Goal: Task Accomplishment & Management: Manage account settings

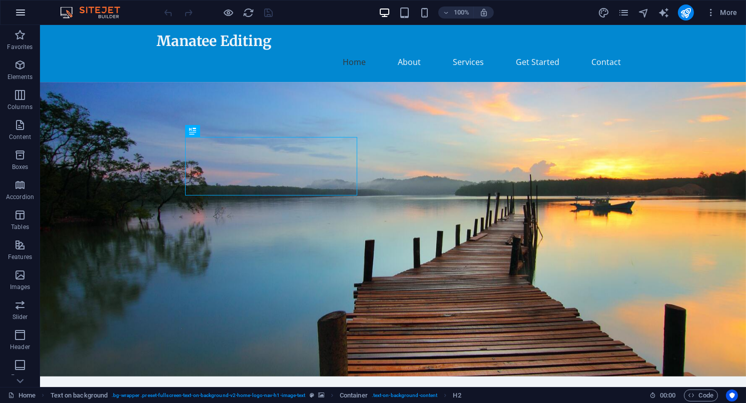
click at [18, 9] on icon "button" at bounding box center [21, 13] width 12 height 12
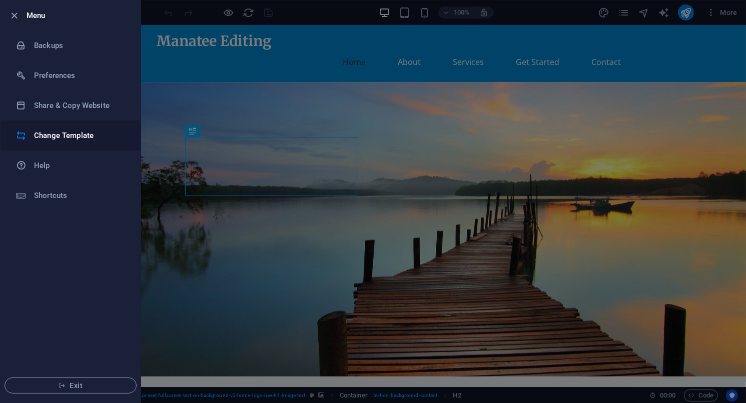
click at [70, 141] on h6 "Change Template" at bounding box center [80, 136] width 93 height 12
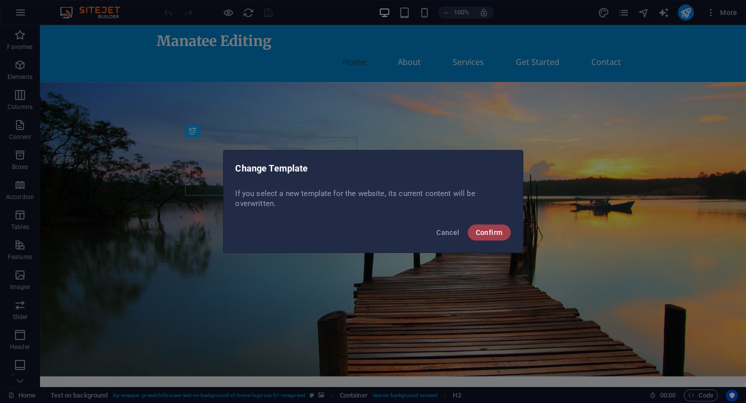
click at [485, 234] on span "Confirm" at bounding box center [489, 233] width 27 height 8
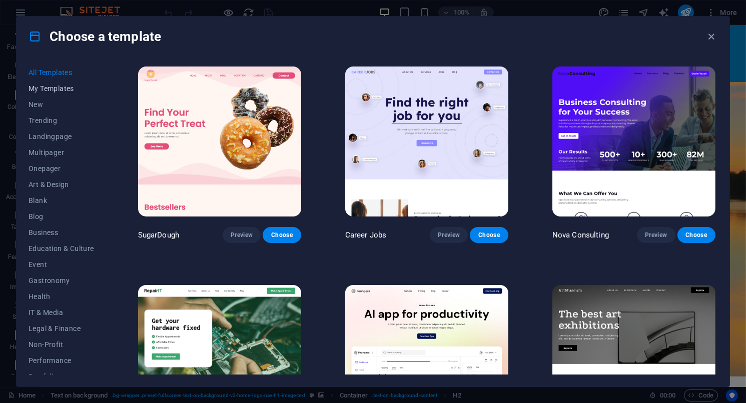
click at [58, 88] on span "My Templates" at bounding box center [62, 89] width 66 height 8
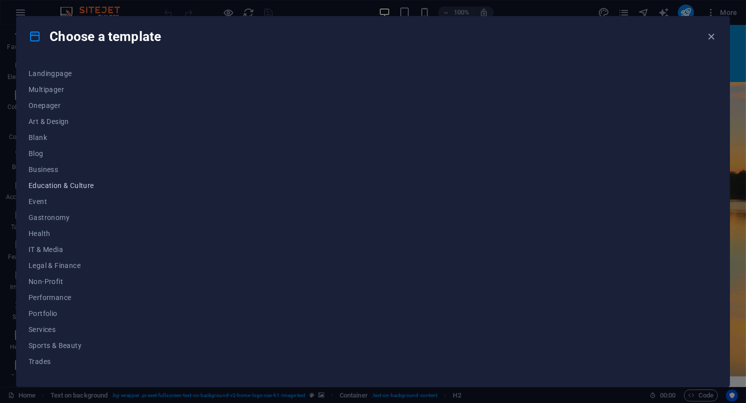
scroll to position [90, 0]
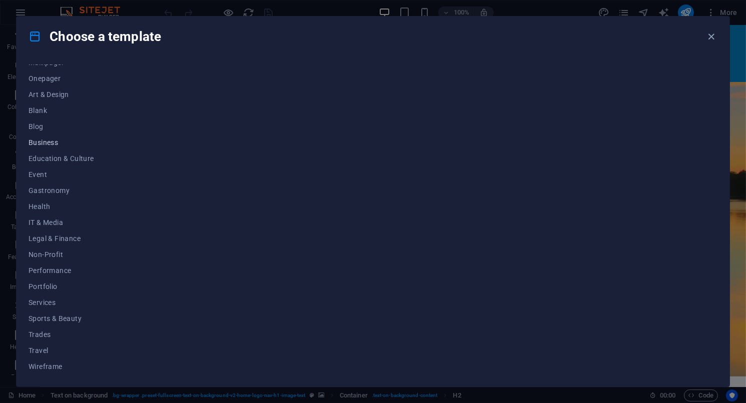
click at [54, 147] on button "Business" at bounding box center [62, 143] width 66 height 16
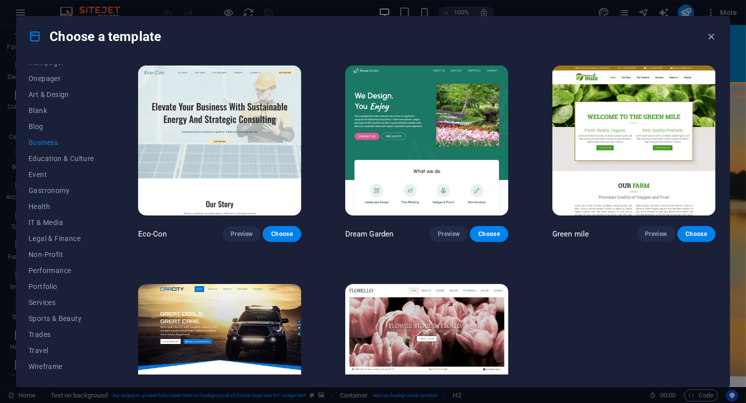
scroll to position [0, 0]
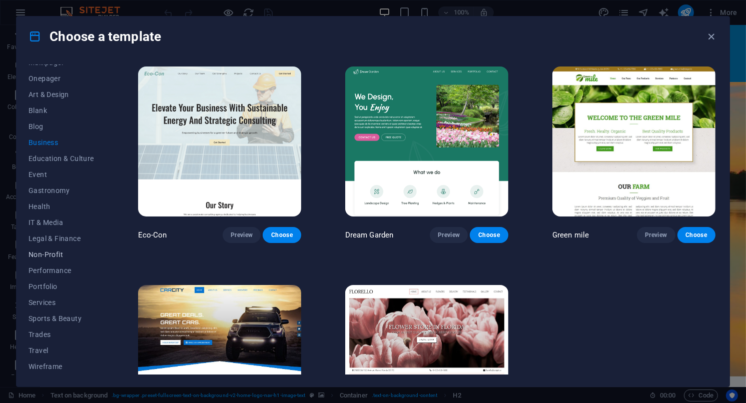
click at [69, 253] on span "Non-Profit" at bounding box center [62, 255] width 66 height 8
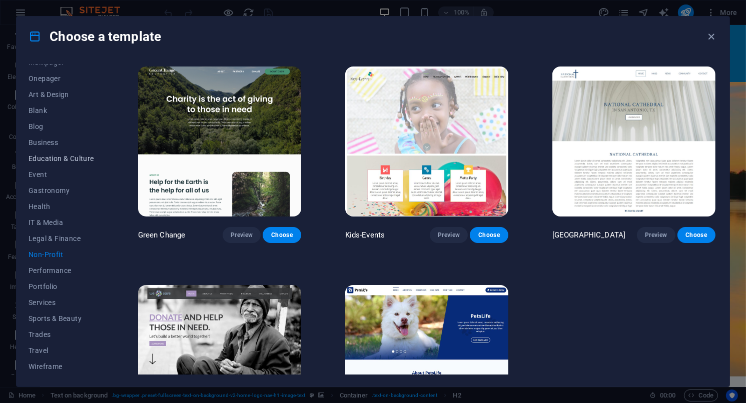
click at [55, 156] on span "Education & Culture" at bounding box center [62, 159] width 66 height 8
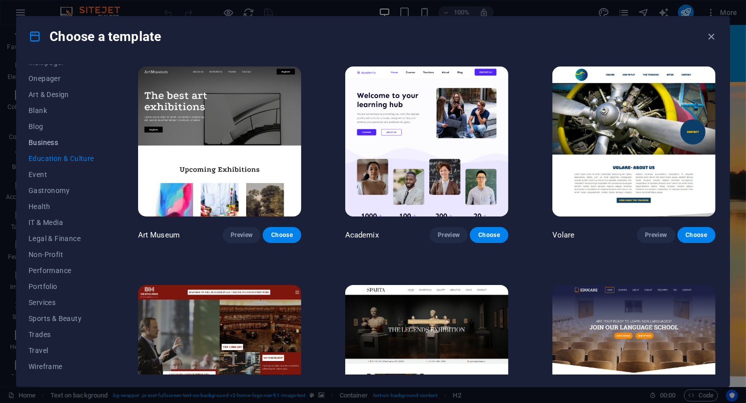
click at [44, 144] on span "Business" at bounding box center [62, 143] width 66 height 8
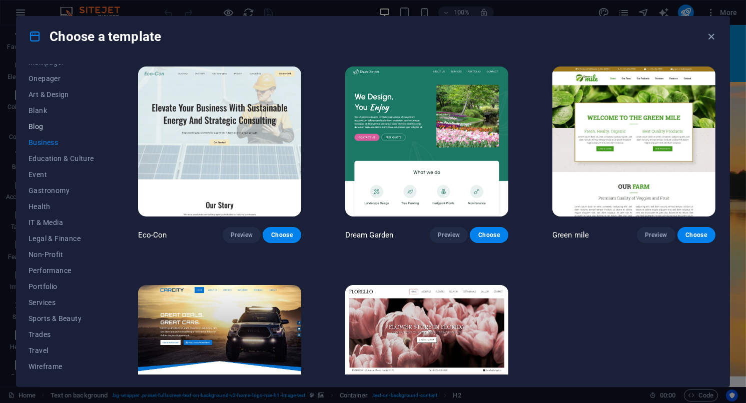
click at [30, 120] on button "Blog" at bounding box center [62, 127] width 66 height 16
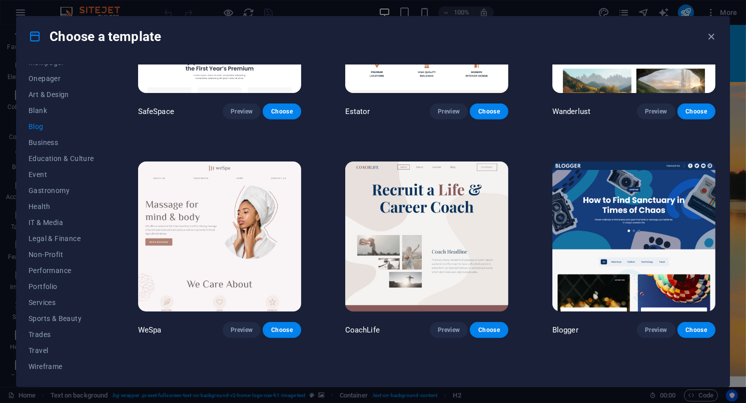
scroll to position [801, 0]
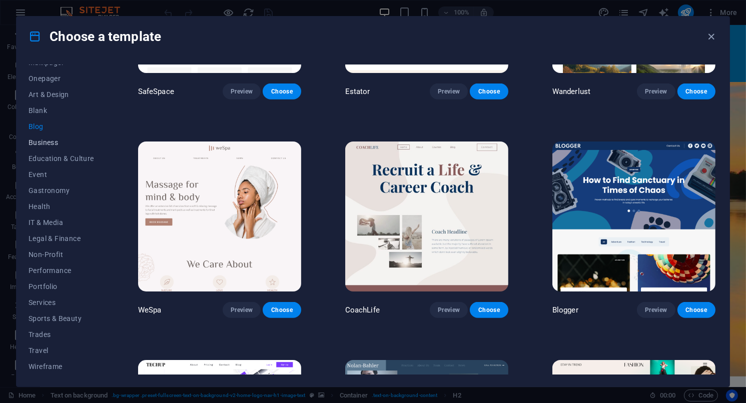
click at [49, 148] on button "Business" at bounding box center [62, 143] width 66 height 16
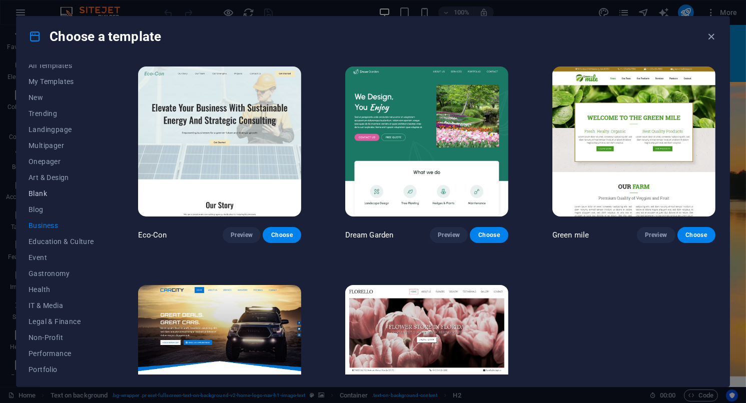
scroll to position [0, 0]
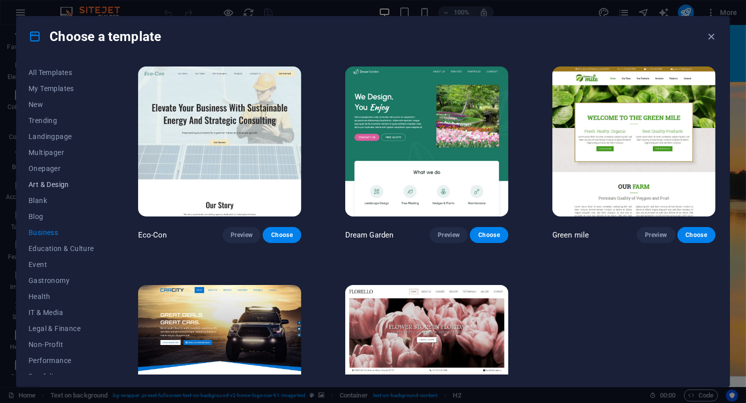
click at [50, 185] on span "Art & Design" at bounding box center [62, 185] width 66 height 8
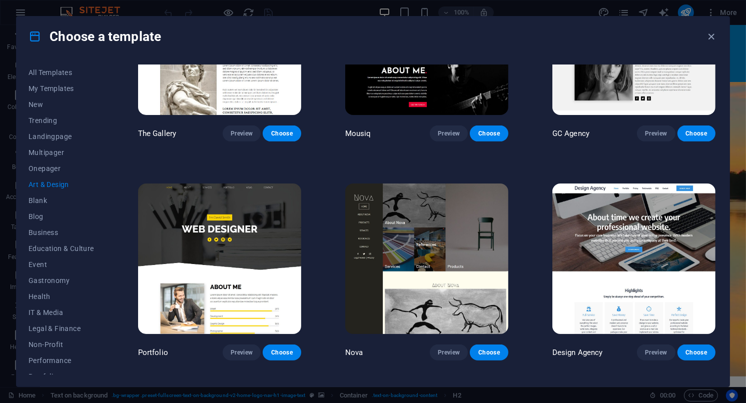
scroll to position [601, 0]
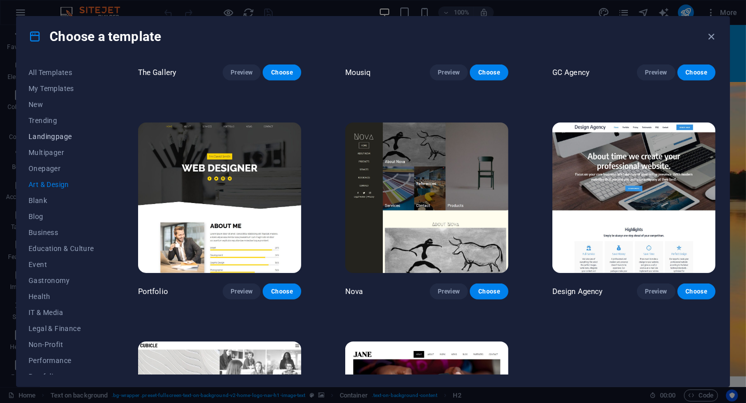
click at [55, 140] on span "Landingpage" at bounding box center [62, 137] width 66 height 8
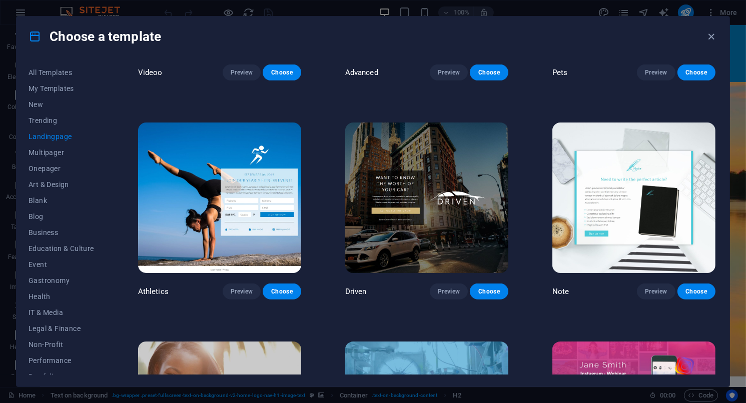
click at [584, 200] on img at bounding box center [633, 198] width 163 height 150
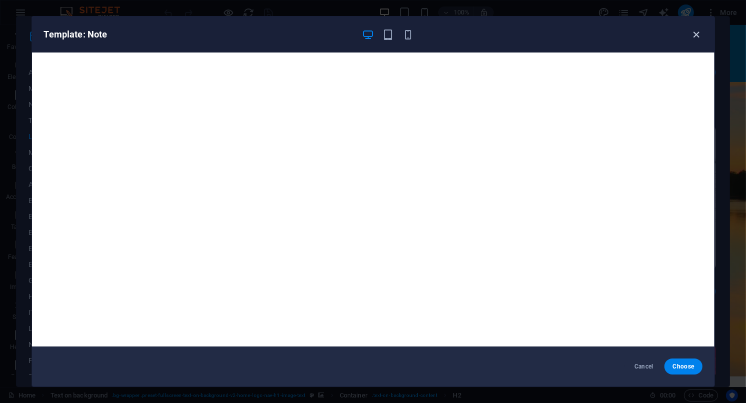
click at [697, 33] on icon "button" at bounding box center [697, 35] width 12 height 12
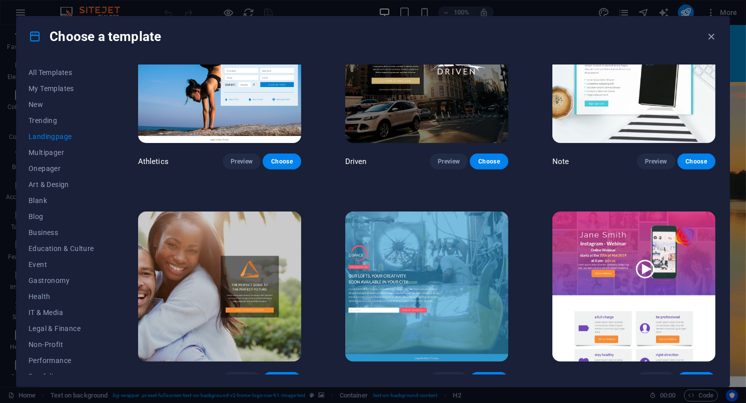
scroll to position [801, 0]
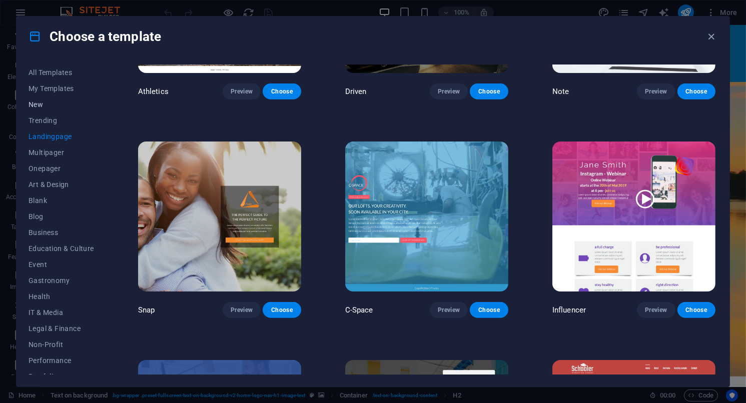
click at [52, 107] on span "New" at bounding box center [62, 105] width 66 height 8
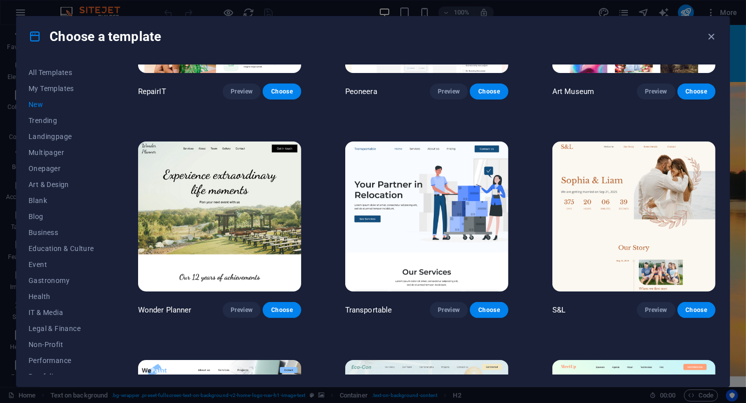
scroll to position [400, 0]
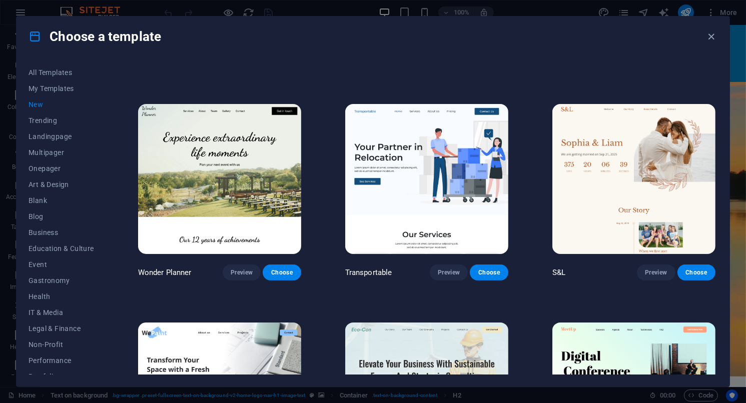
click at [442, 193] on img at bounding box center [426, 179] width 163 height 150
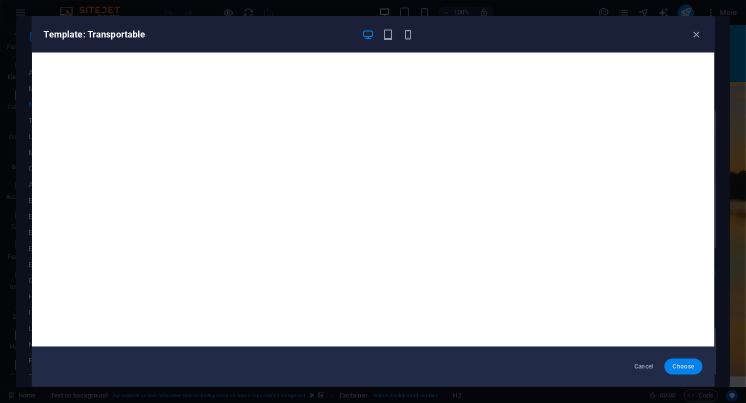
click at [694, 365] on span "Choose" at bounding box center [684, 367] width 22 height 8
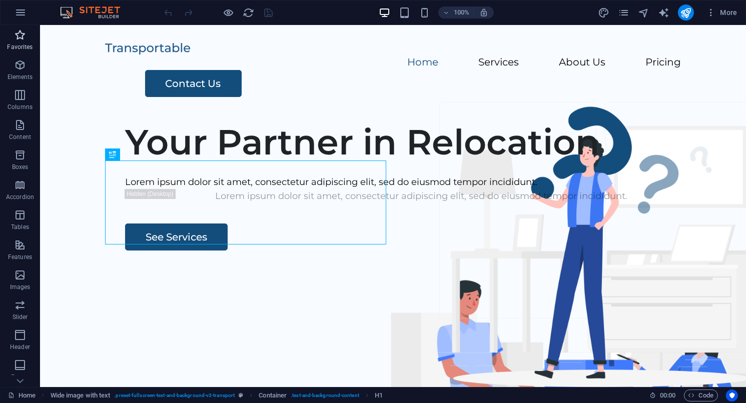
click at [24, 32] on icon "button" at bounding box center [20, 35] width 12 height 12
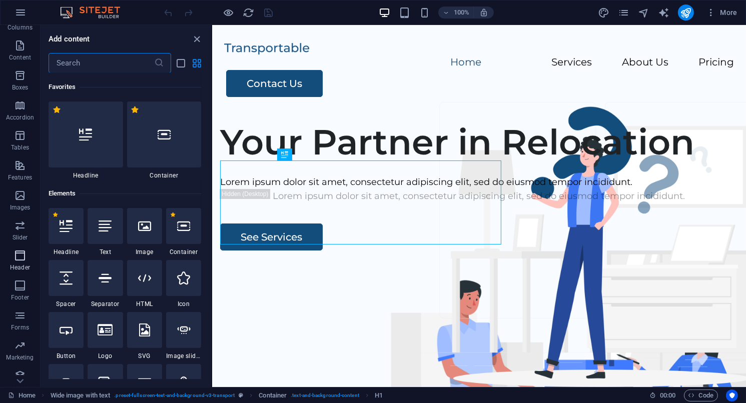
scroll to position [88, 0]
click at [22, 347] on p "Marketing" at bounding box center [20, 349] width 28 height 8
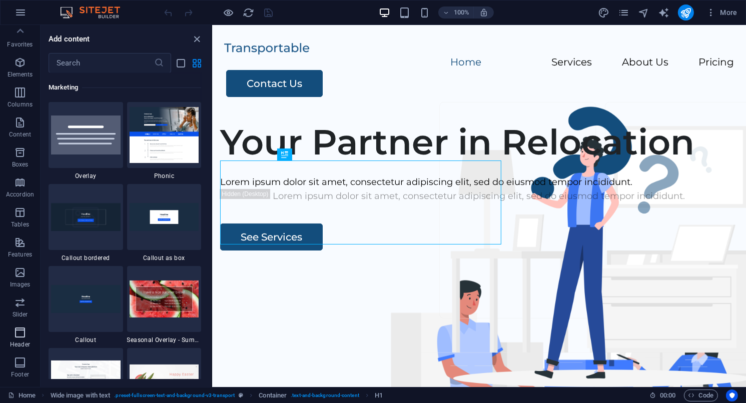
scroll to position [0, 0]
click at [18, 251] on span "Features" at bounding box center [20, 251] width 40 height 24
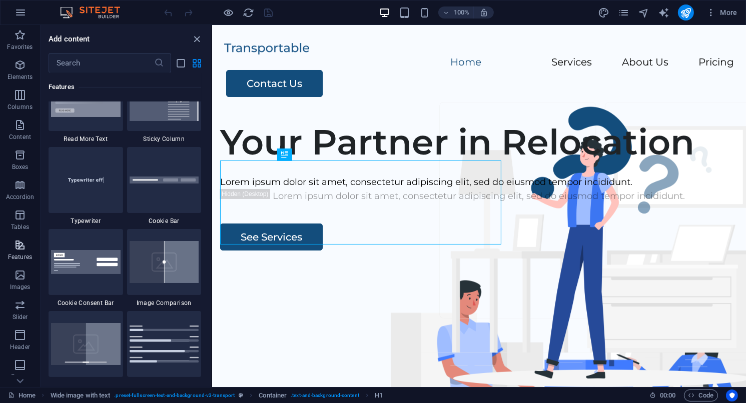
scroll to position [3901, 0]
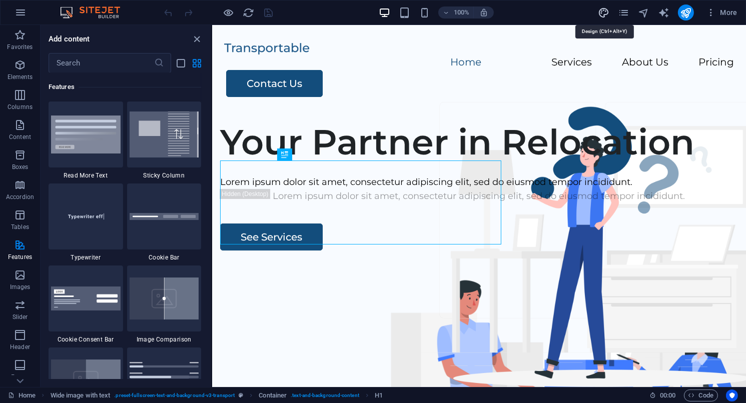
click at [598, 12] on div "100% More" at bounding box center [452, 13] width 579 height 16
click at [608, 17] on icon "design" at bounding box center [604, 13] width 12 height 12
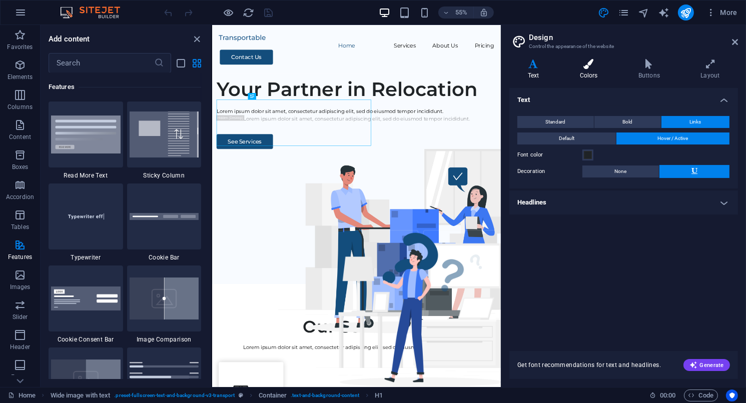
click at [595, 72] on h4 "Colors" at bounding box center [591, 69] width 59 height 21
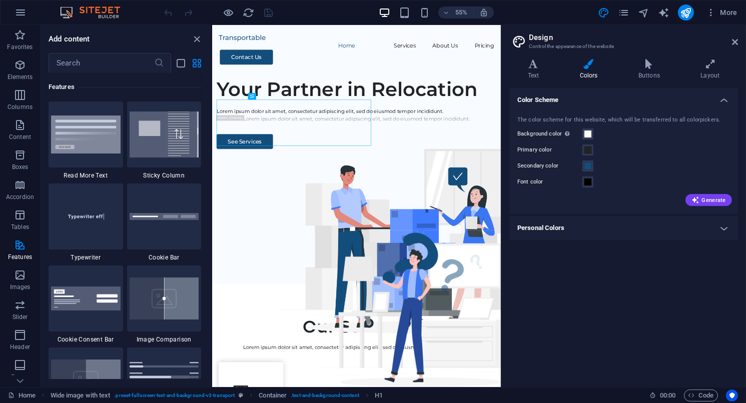
click at [600, 232] on h4 "Personal Colors" at bounding box center [623, 228] width 229 height 24
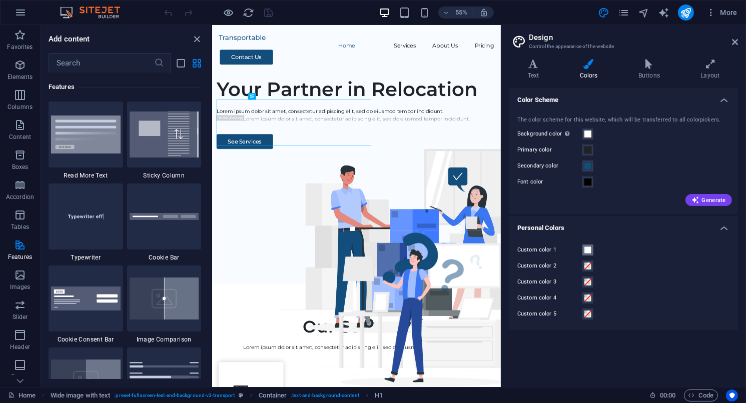
click at [590, 249] on span at bounding box center [588, 250] width 8 height 8
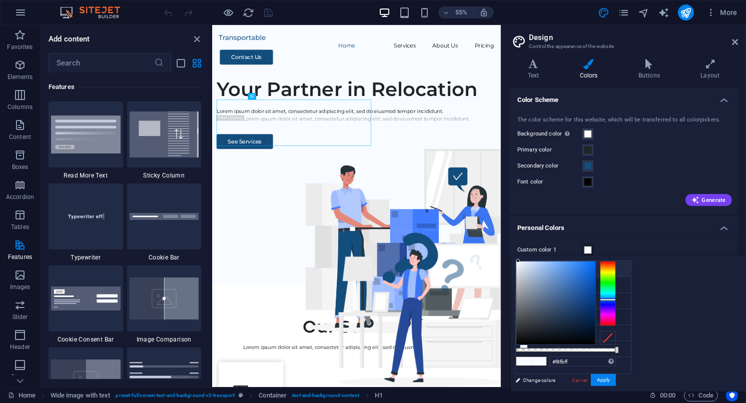
click at [578, 268] on small "#ffffff" at bounding box center [582, 270] width 12 height 7
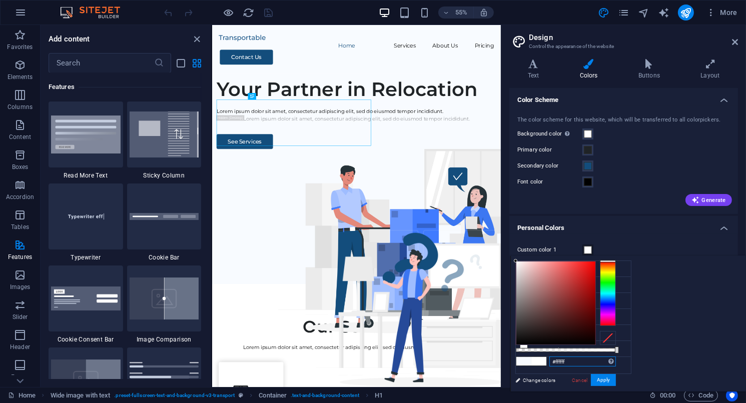
click at [616, 363] on input "#ffffff" at bounding box center [582, 362] width 67 height 10
paste input "1d2b49"
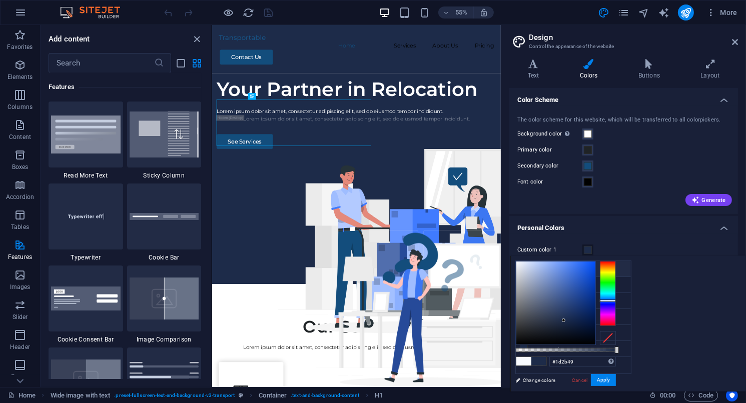
click at [596, 275] on li "Background color #ffffff" at bounding box center [573, 269] width 115 height 16
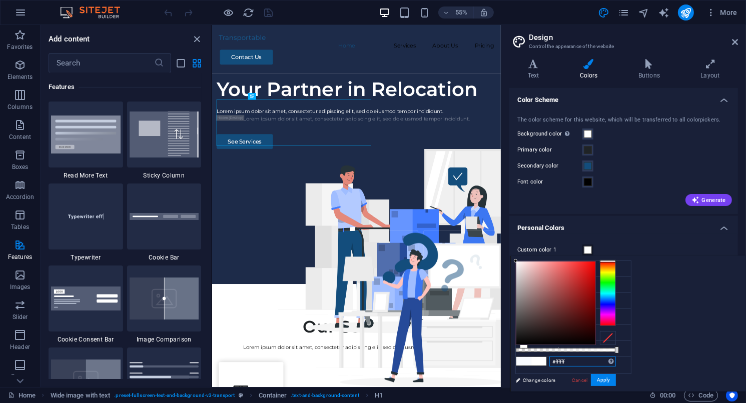
click at [616, 359] on input "#ffffff" at bounding box center [582, 362] width 67 height 10
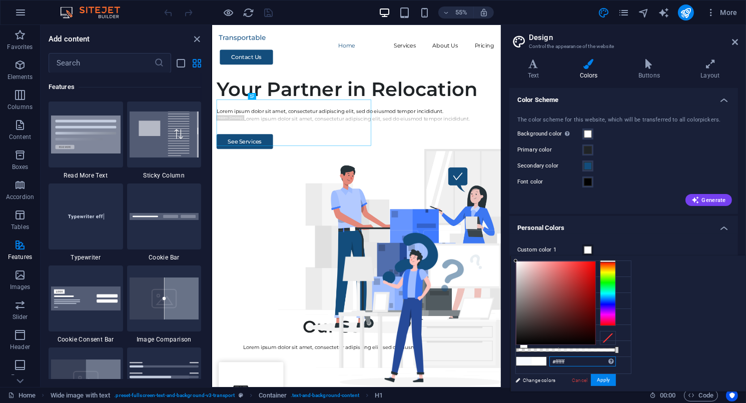
click at [616, 359] on input "#ffffff" at bounding box center [582, 362] width 67 height 10
drag, startPoint x: 696, startPoint y: 359, endPoint x: 650, endPoint y: 361, distance: 46.6
click at [621, 361] on div "#ffffff Supported formats #0852ed rgb(8, 82, 237) rgba(8, 82, 237, 90%) hsv(221…" at bounding box center [565, 396] width 111 height 281
paste input "1d2b49"
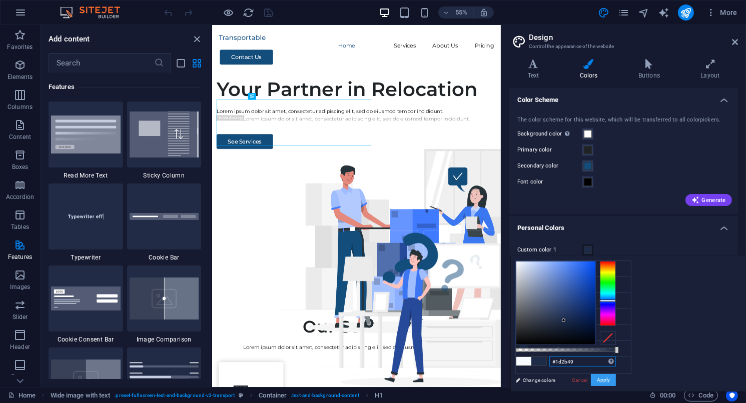
type input "#1d2b49"
click at [616, 377] on button "Apply" at bounding box center [603, 380] width 25 height 12
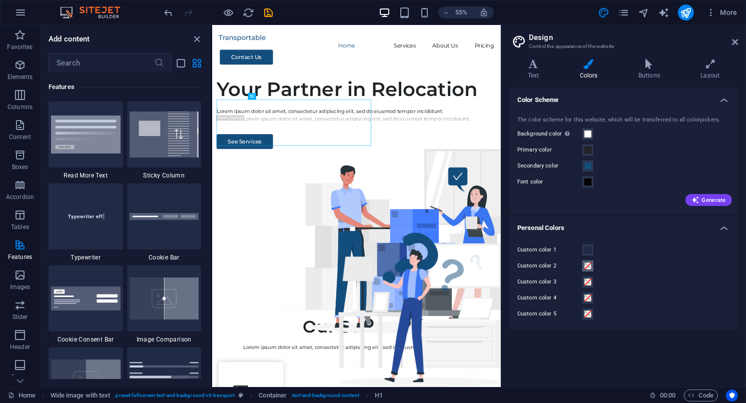
click at [584, 268] on span at bounding box center [588, 266] width 8 height 8
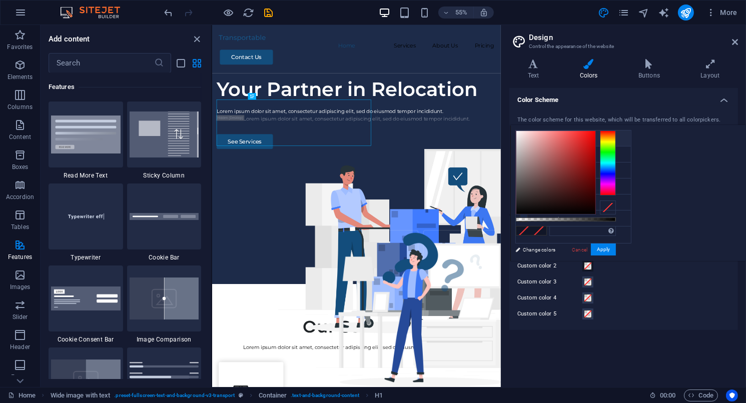
drag, startPoint x: 519, startPoint y: 170, endPoint x: 521, endPoint y: 135, distance: 35.6
click at [521, 135] on ul "Background color #ffffff Primary color #1f2326 Secondary color #134d7c Font col…" at bounding box center [573, 187] width 116 height 114
click at [550, 268] on label "Custom color 2" at bounding box center [549, 266] width 65 height 12
click at [583, 268] on button "Custom color 2" at bounding box center [588, 266] width 11 height 11
click at [558, 141] on li "Background color #ffffff" at bounding box center [573, 139] width 115 height 16
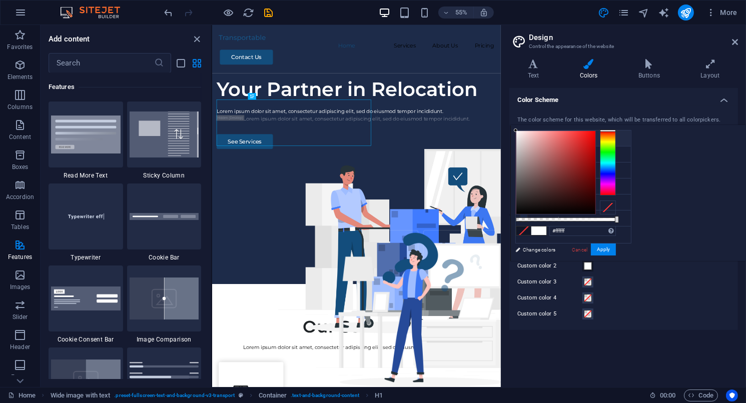
click at [558, 141] on li "Background color #ffffff" at bounding box center [573, 139] width 115 height 16
click at [586, 269] on span at bounding box center [588, 266] width 8 height 8
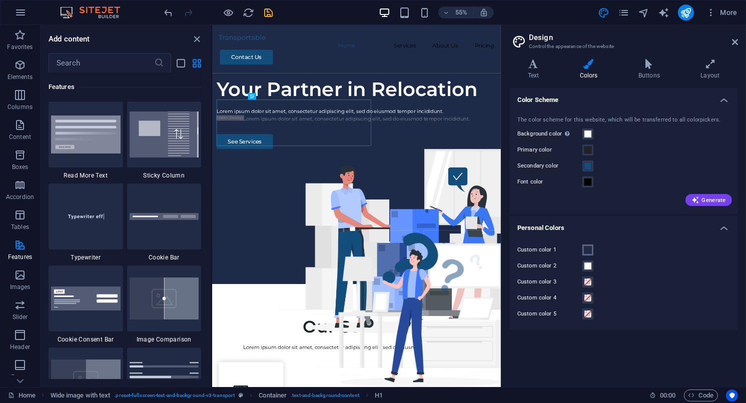
click at [588, 250] on span at bounding box center [588, 250] width 8 height 8
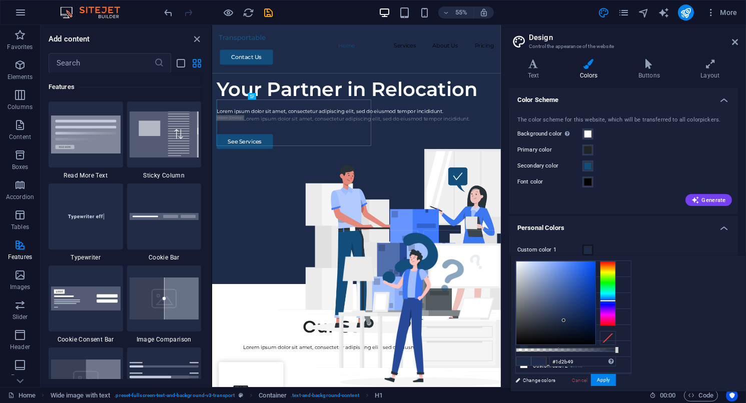
click at [588, 250] on span at bounding box center [588, 250] width 8 height 8
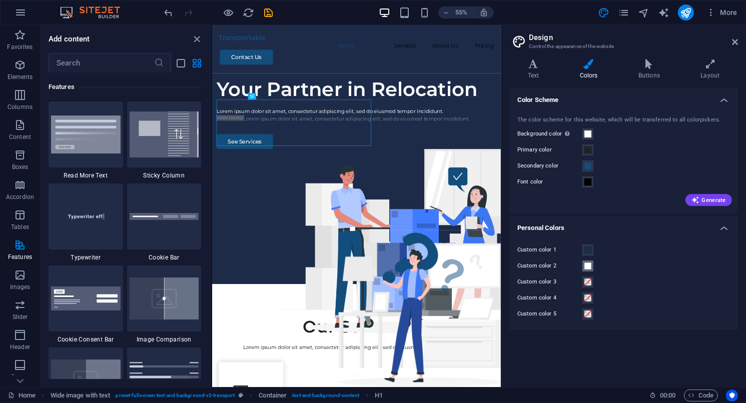
click at [589, 266] on span at bounding box center [588, 266] width 8 height 8
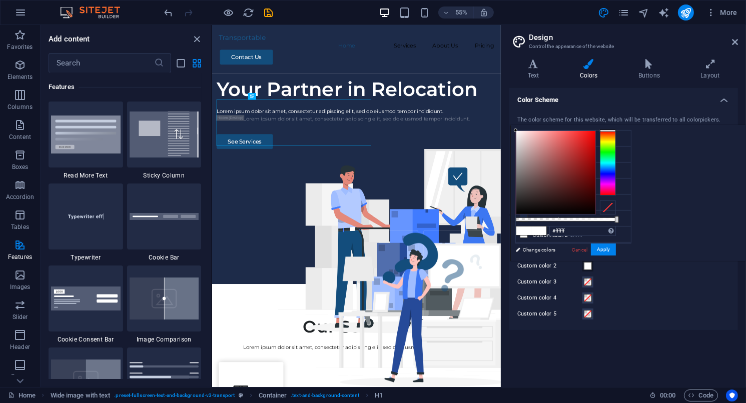
click at [588, 265] on span at bounding box center [588, 266] width 8 height 8
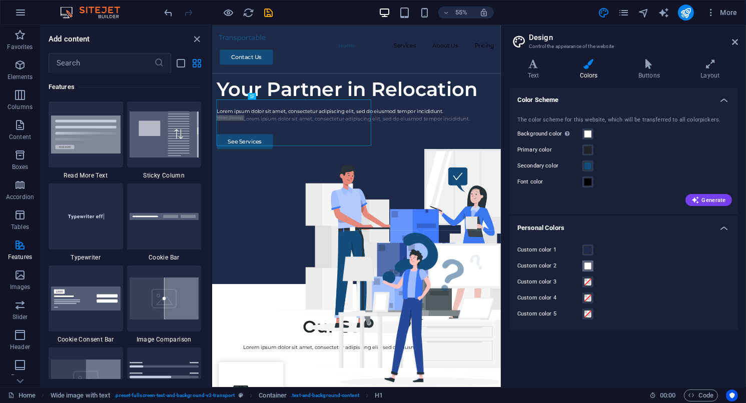
click at [587, 265] on span at bounding box center [588, 266] width 8 height 8
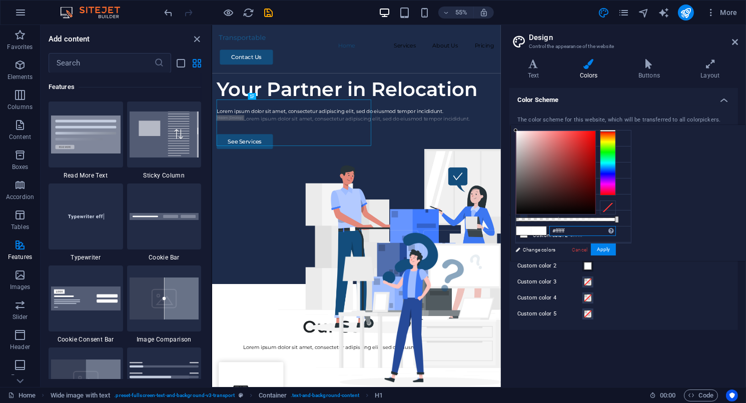
drag, startPoint x: 702, startPoint y: 228, endPoint x: 635, endPoint y: 232, distance: 67.2
click at [635, 232] on div "less Background color #ffffff Primary color #1f2326 Secondary color #134d7c Fon…" at bounding box center [628, 193] width 236 height 136
paste input "fcba04"
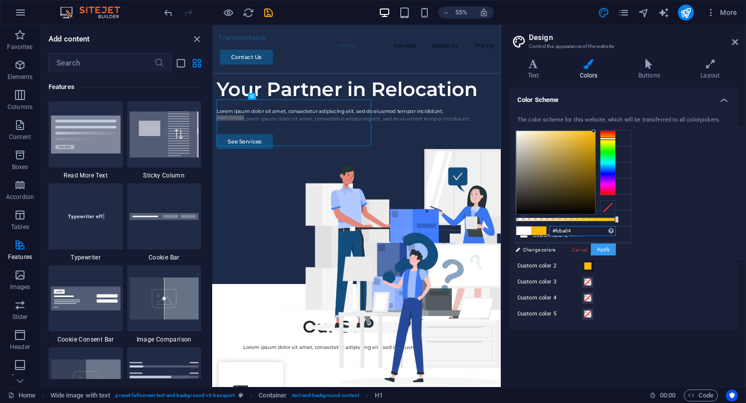
type input "#fcba04"
click at [616, 250] on button "Apply" at bounding box center [603, 250] width 25 height 12
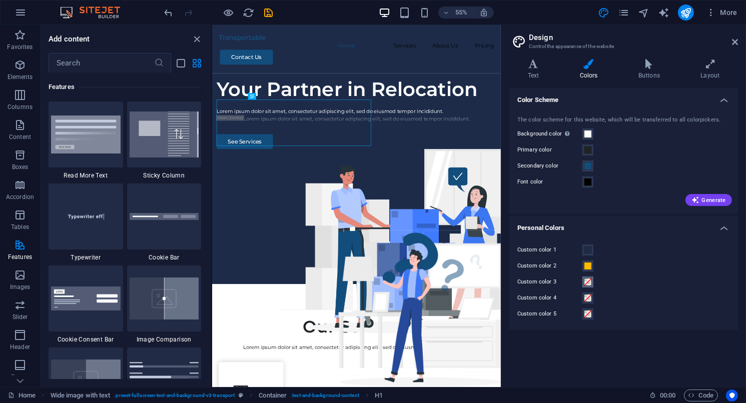
click at [587, 284] on span at bounding box center [588, 282] width 8 height 8
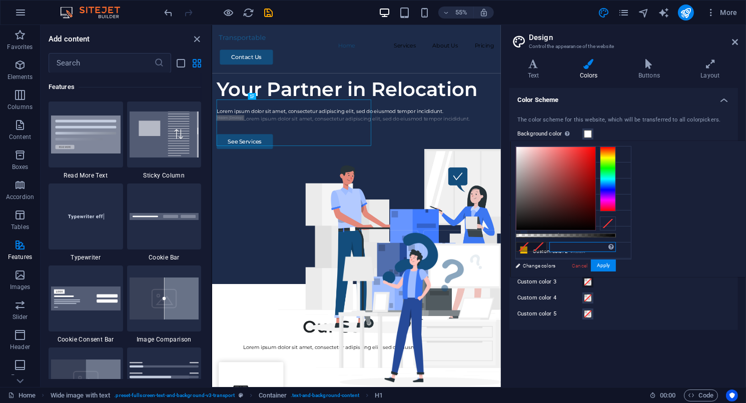
click at [616, 250] on input "text" at bounding box center [582, 247] width 67 height 10
paste input "226162"
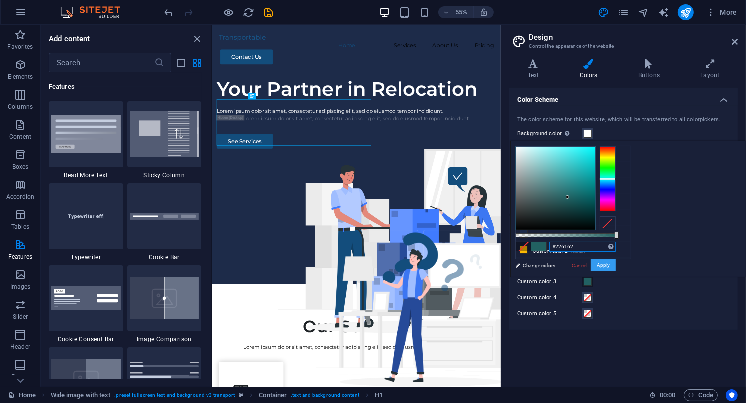
type input "#226162"
drag, startPoint x: 729, startPoint y: 265, endPoint x: 722, endPoint y: 266, distance: 6.7
click at [616, 265] on button "Apply" at bounding box center [603, 266] width 25 height 12
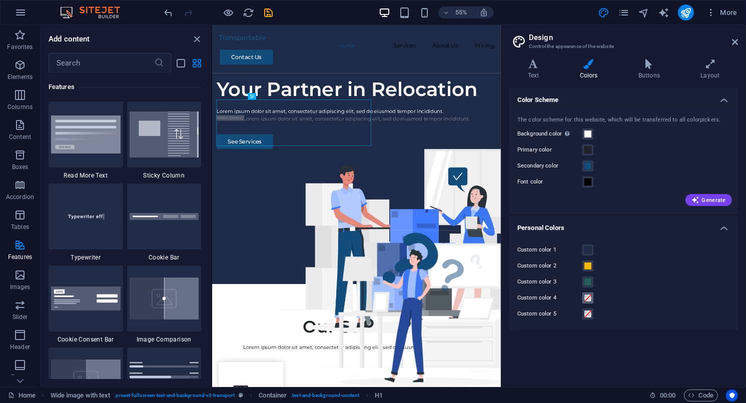
click at [586, 300] on span at bounding box center [588, 298] width 8 height 8
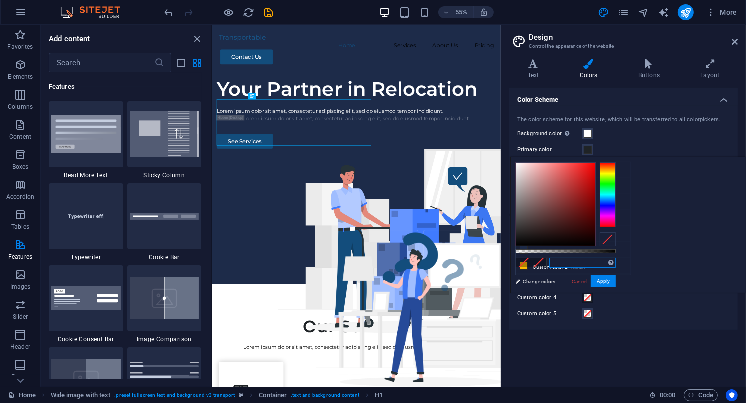
click at [616, 264] on input "text" at bounding box center [582, 263] width 67 height 10
paste input "e54f6d"
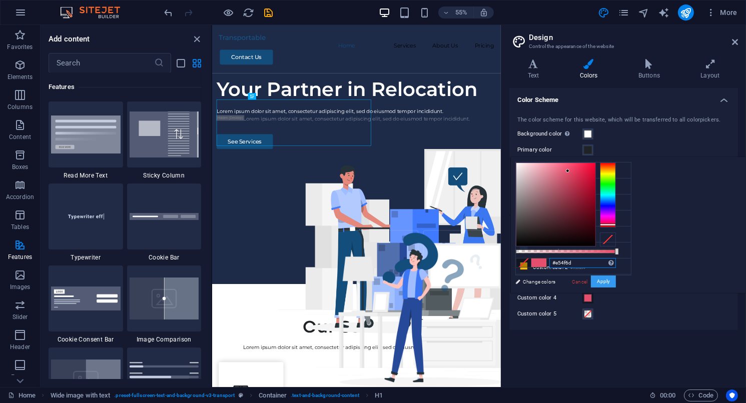
type input "#e54f6d"
click at [616, 282] on button "Apply" at bounding box center [603, 282] width 25 height 12
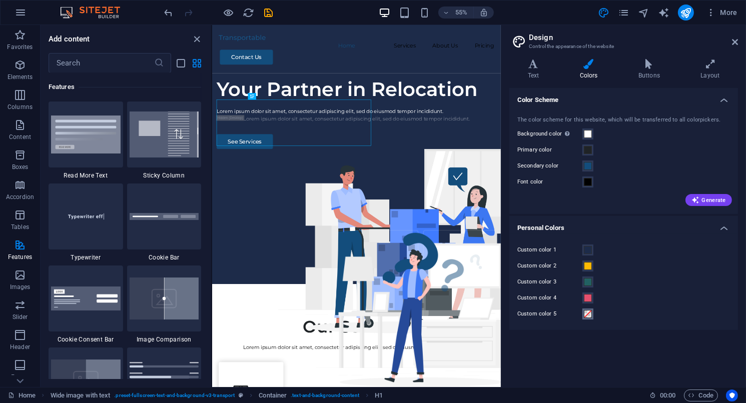
click at [586, 315] on span at bounding box center [588, 314] width 8 height 8
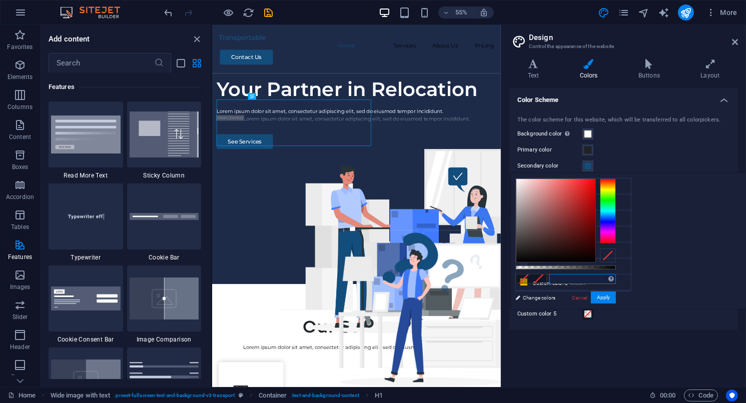
click at [616, 280] on input "text" at bounding box center [582, 279] width 67 height 10
paste input "bfd3c1"
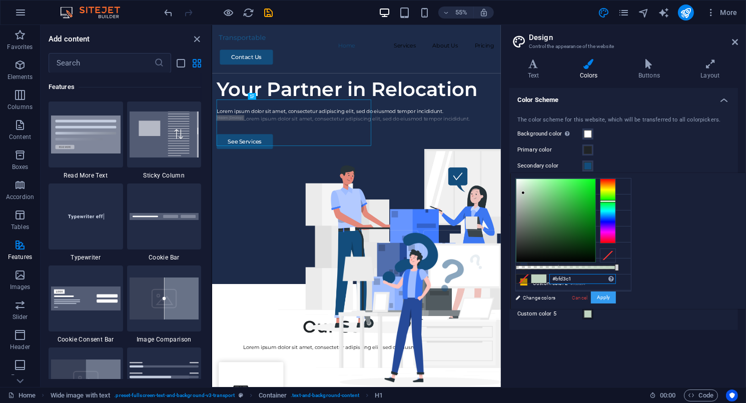
type input "#bfd3c1"
click at [616, 297] on button "Apply" at bounding box center [603, 298] width 25 height 12
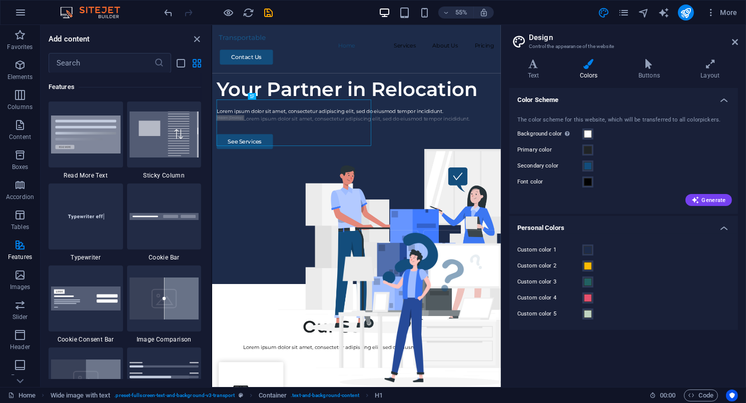
click at [632, 341] on div "Color Scheme The color scheme for this website, which will be transferred to al…" at bounding box center [623, 233] width 229 height 291
click at [621, 112] on div "The color scheme for this website, which will be transferred to all colorpicker…" at bounding box center [623, 160] width 233 height 109
drag, startPoint x: 588, startPoint y: 253, endPoint x: 586, endPoint y: 136, distance: 117.1
click at [586, 136] on ul "Color Scheme The color scheme for this website, which will be transferred to al…" at bounding box center [623, 209] width 229 height 243
click at [586, 136] on span at bounding box center [588, 134] width 8 height 8
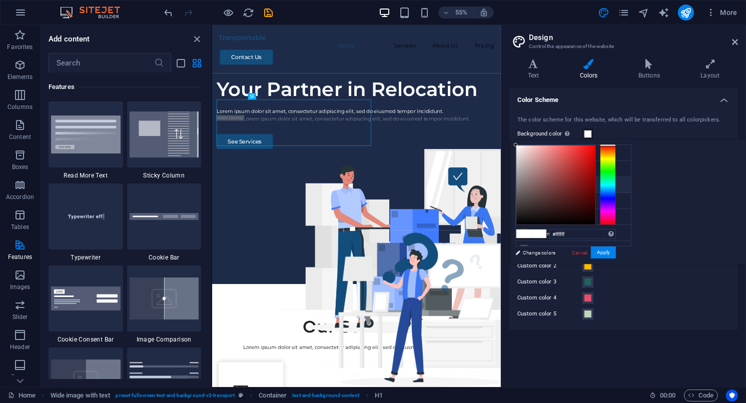
click at [540, 182] on li "Secondary color #134d7c" at bounding box center [573, 185] width 115 height 16
type input "#134d7c"
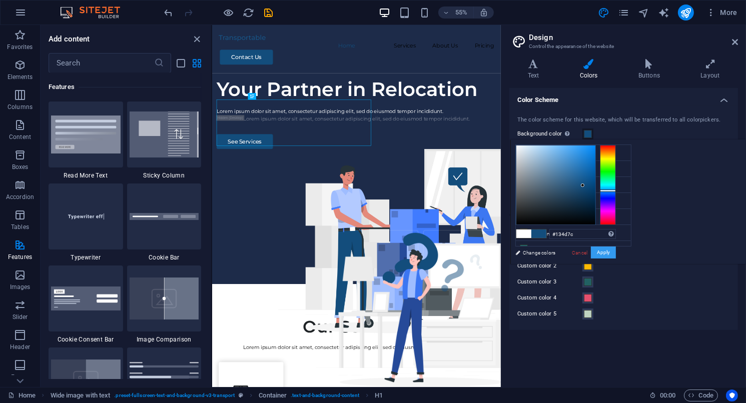
click at [616, 249] on button "Apply" at bounding box center [603, 253] width 25 height 12
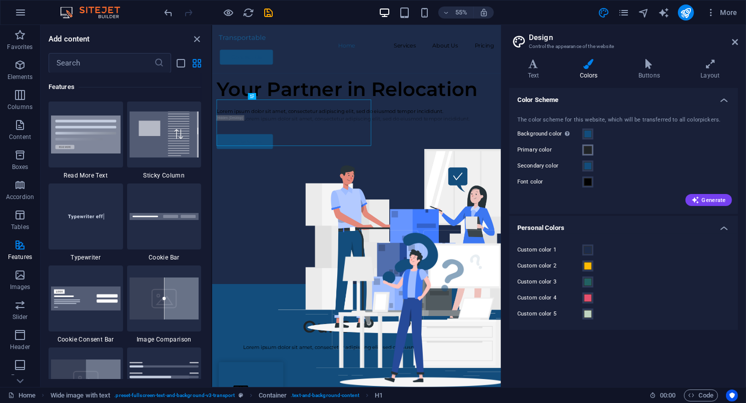
click at [590, 149] on span at bounding box center [588, 150] width 8 height 8
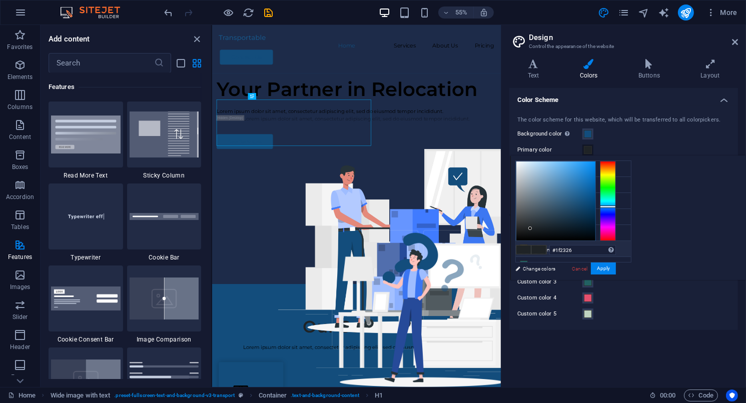
click at [551, 246] on li "Custom color 2 #fcba04" at bounding box center [573, 249] width 115 height 16
type input "#fcba04"
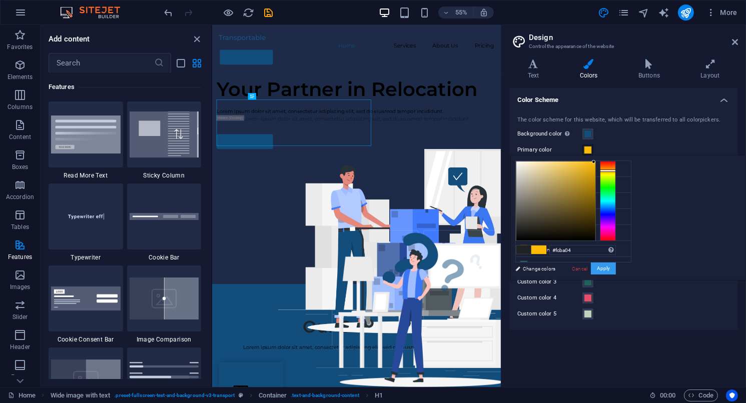
click at [616, 267] on button "Apply" at bounding box center [603, 269] width 25 height 12
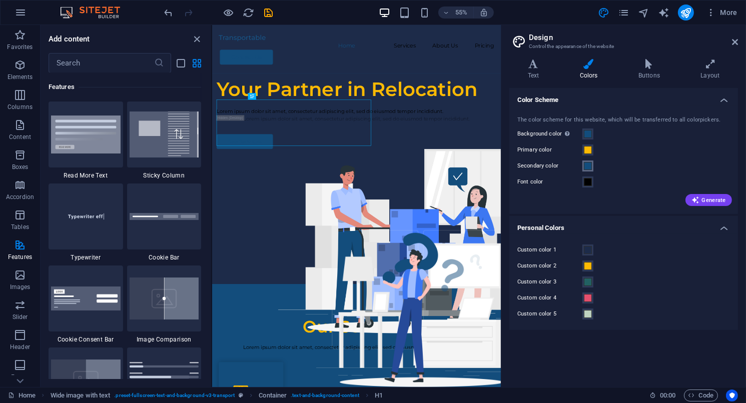
click at [588, 166] on span at bounding box center [588, 166] width 8 height 8
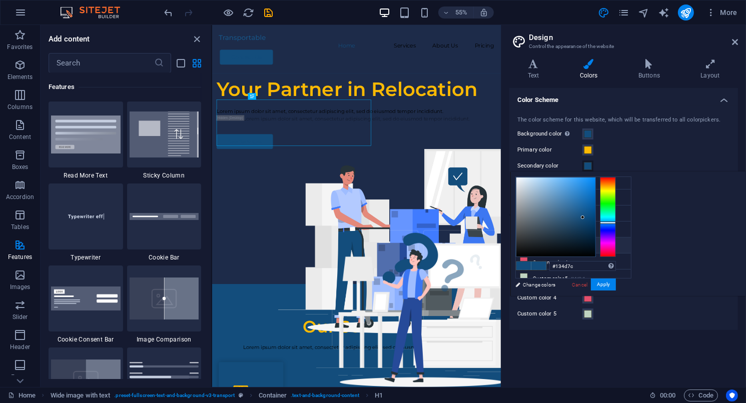
scroll to position [38, 0]
click at [557, 272] on li "Custom color 5 #bfd3c1" at bounding box center [573, 275] width 115 height 16
type input "#bfd3c1"
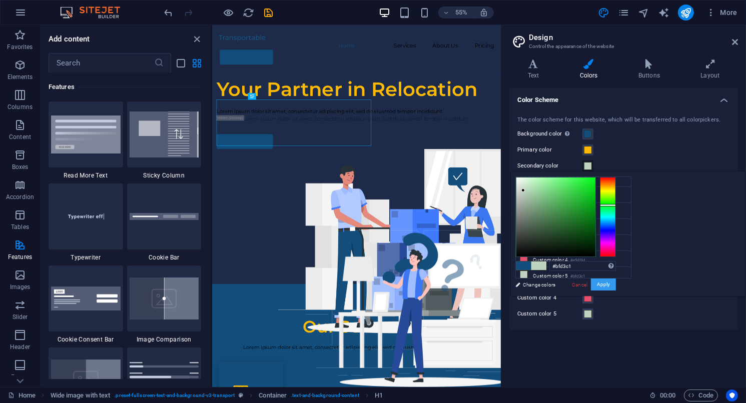
click at [616, 284] on button "Apply" at bounding box center [603, 285] width 25 height 12
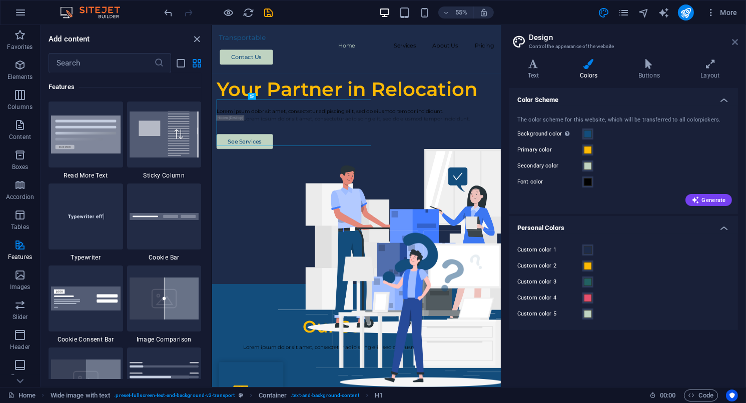
drag, startPoint x: 733, startPoint y: 42, endPoint x: 496, endPoint y: 26, distance: 237.3
click at [733, 42] on icon at bounding box center [735, 42] width 6 height 8
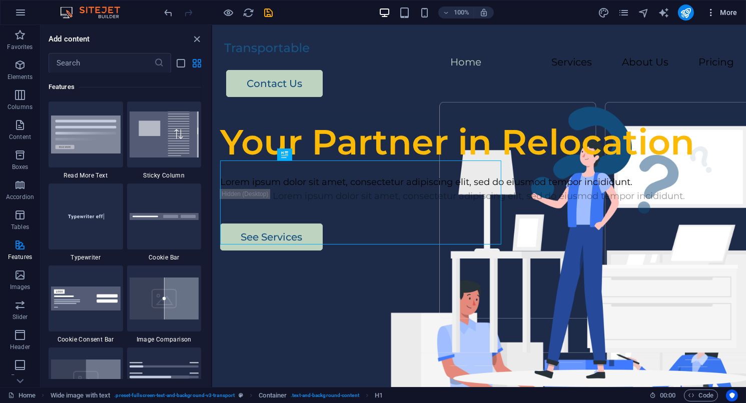
click at [714, 12] on icon "button" at bounding box center [711, 13] width 10 height 10
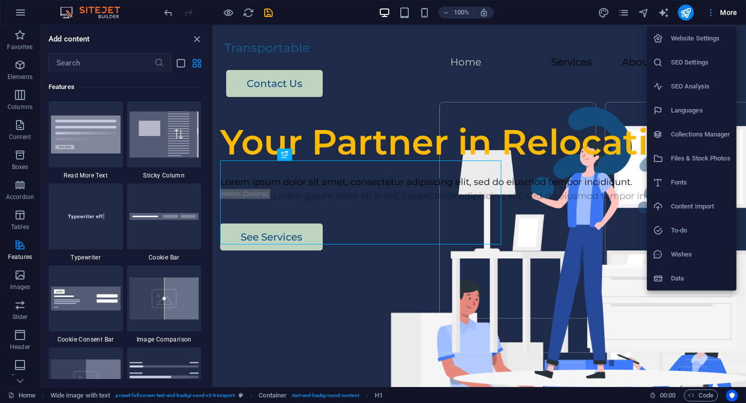
drag, startPoint x: 714, startPoint y: 12, endPoint x: 600, endPoint y: 62, distance: 124.6
click at [600, 62] on div at bounding box center [373, 201] width 746 height 403
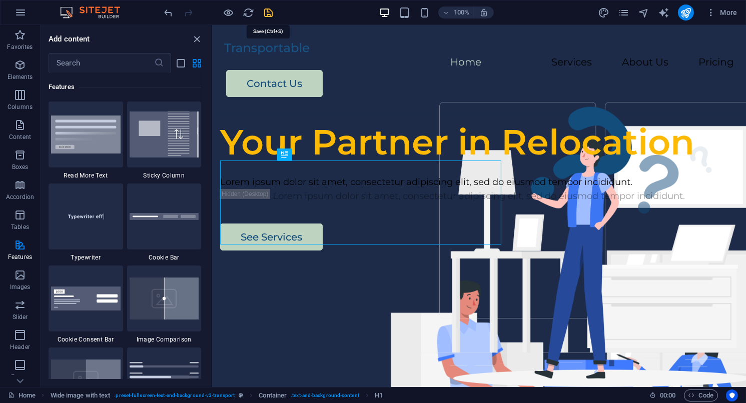
click at [266, 9] on icon "save" at bounding box center [269, 13] width 12 height 12
checkbox input "false"
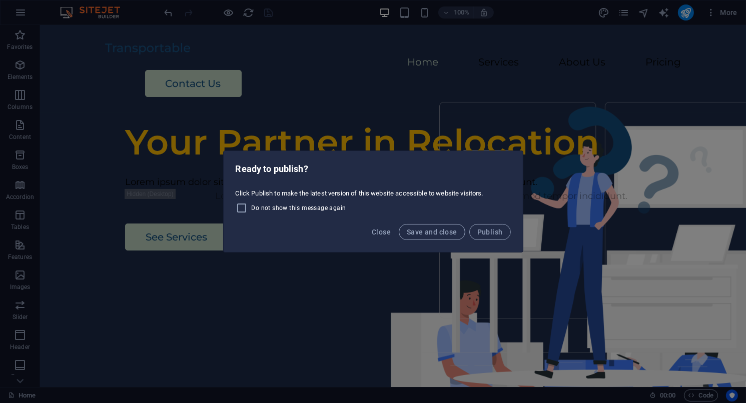
click at [306, 209] on span "Do not show this message again" at bounding box center [299, 208] width 95 height 8
click at [252, 209] on input "Do not show this message again" at bounding box center [244, 208] width 16 height 12
checkbox input "true"
